Goal: Book appointment/travel/reservation

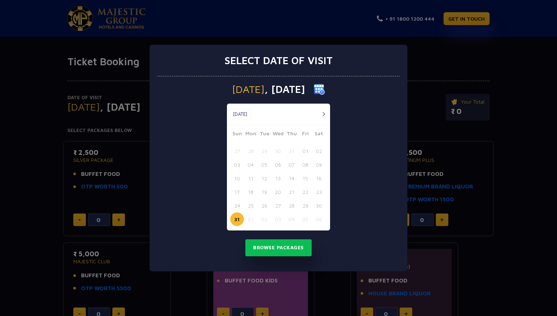
click at [326, 111] on button "button" at bounding box center [323, 113] width 9 height 9
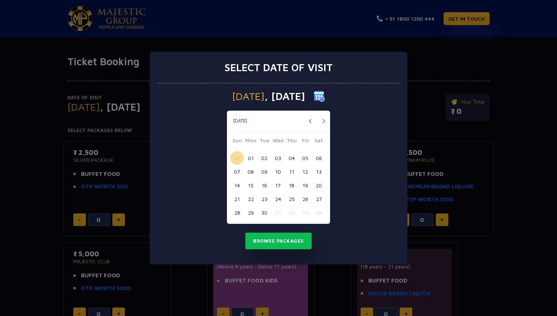
click at [326, 111] on div "[DATE] [DATE]" at bounding box center [278, 121] width 103 height 21
click at [251, 157] on button "01" at bounding box center [251, 158] width 14 height 14
click at [265, 156] on button "02" at bounding box center [265, 158] width 14 height 14
click at [268, 239] on button "Browse Packages" at bounding box center [279, 241] width 66 height 17
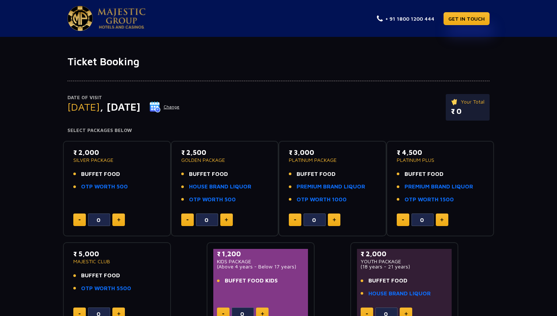
click at [161, 109] on img at bounding box center [155, 106] width 11 height 11
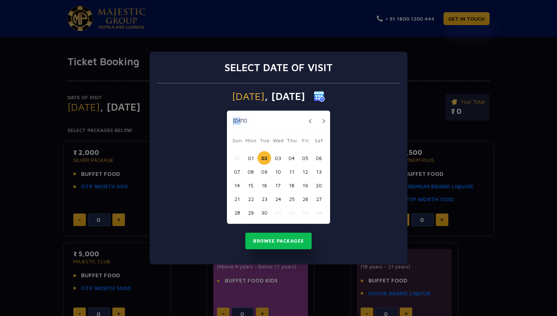
click at [324, 122] on button "button" at bounding box center [323, 120] width 9 height 9
click at [290, 159] on button "02" at bounding box center [292, 158] width 14 height 14
click at [285, 240] on button "Browse Packages" at bounding box center [279, 241] width 66 height 17
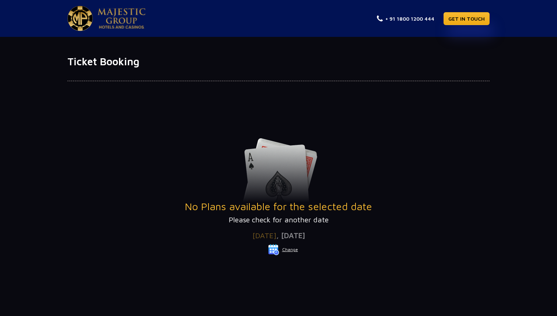
click at [289, 251] on button "Change" at bounding box center [283, 250] width 31 height 12
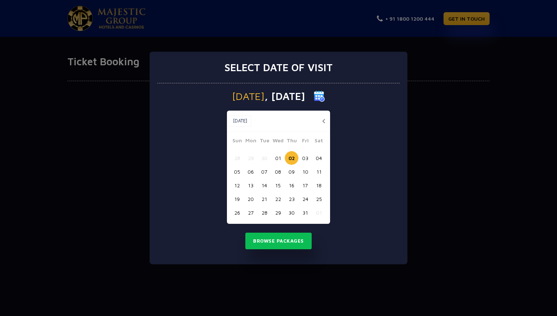
click at [266, 159] on button "30" at bounding box center [265, 158] width 14 height 14
click at [266, 243] on button "Browse Packages" at bounding box center [279, 241] width 66 height 17
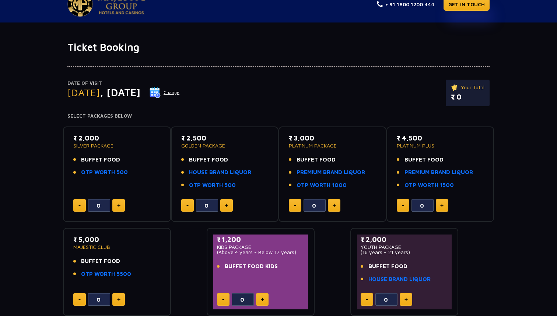
scroll to position [14, 0]
